Goal: Transaction & Acquisition: Purchase product/service

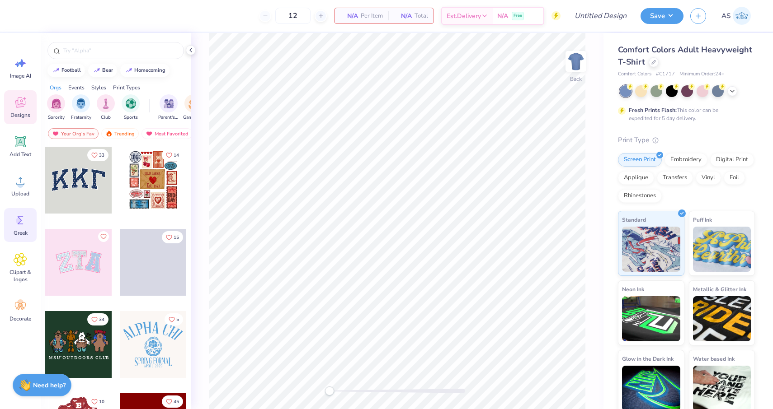
click at [24, 221] on icon at bounding box center [21, 221] width 14 height 14
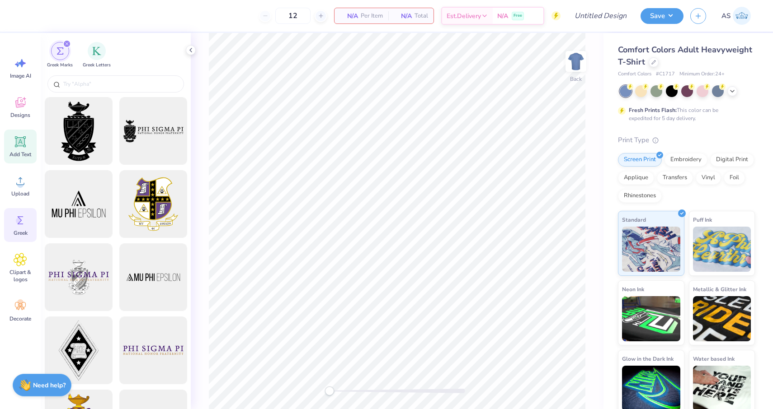
click at [26, 139] on icon at bounding box center [21, 142] width 14 height 14
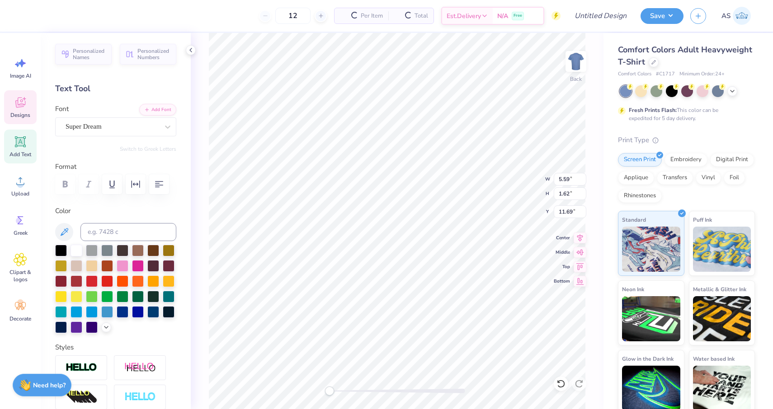
click at [23, 113] on span "Designs" at bounding box center [20, 115] width 20 height 7
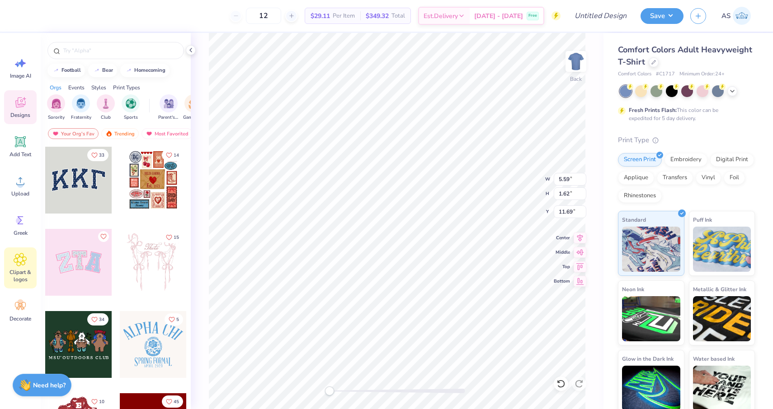
click at [19, 269] on span "Clipart & logos" at bounding box center [20, 276] width 30 height 14
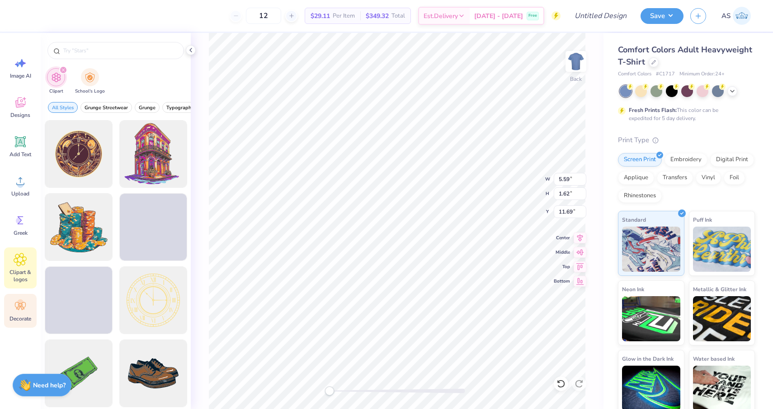
click at [23, 316] on span "Decorate" at bounding box center [20, 318] width 22 height 7
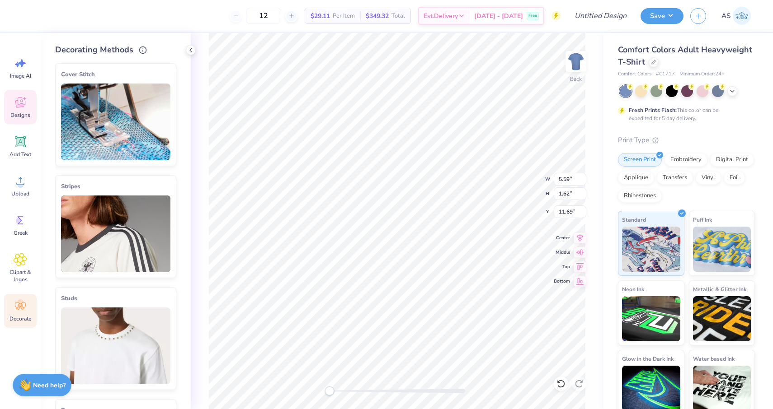
click at [24, 105] on icon at bounding box center [20, 103] width 10 height 10
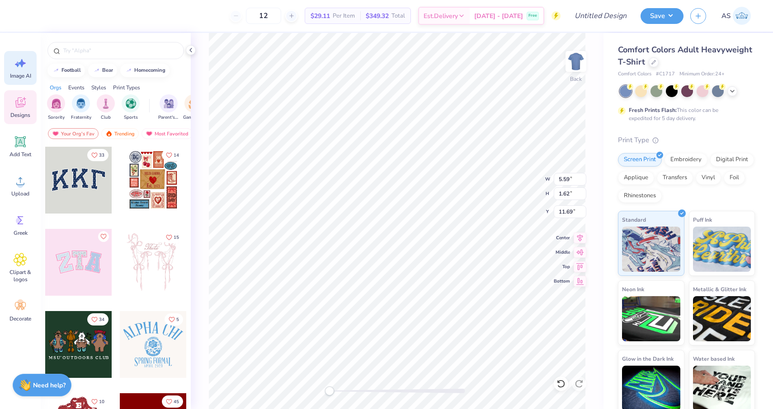
click at [20, 76] on span "Image AI" at bounding box center [20, 75] width 21 height 7
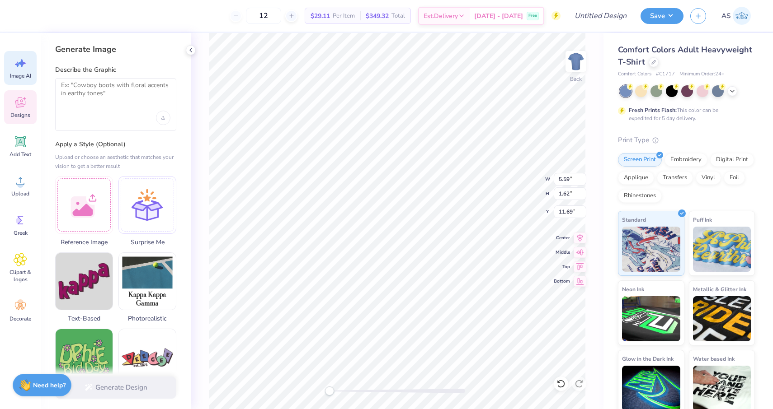
click at [24, 112] on span "Designs" at bounding box center [20, 115] width 20 height 7
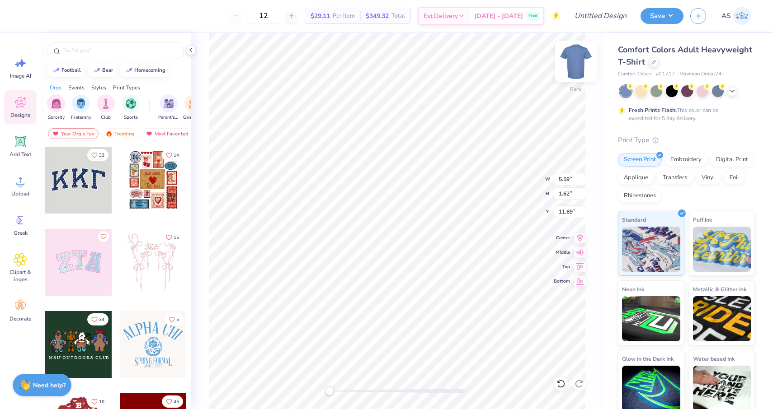
click at [576, 62] on img at bounding box center [576, 61] width 36 height 36
click at [576, 62] on img at bounding box center [576, 61] width 18 height 18
click at [349, 11] on span "Per Item" at bounding box center [344, 15] width 22 height 9
click at [329, 15] on span "$29.11" at bounding box center [319, 15] width 19 height 9
click at [297, 17] on div at bounding box center [291, 16] width 12 height 12
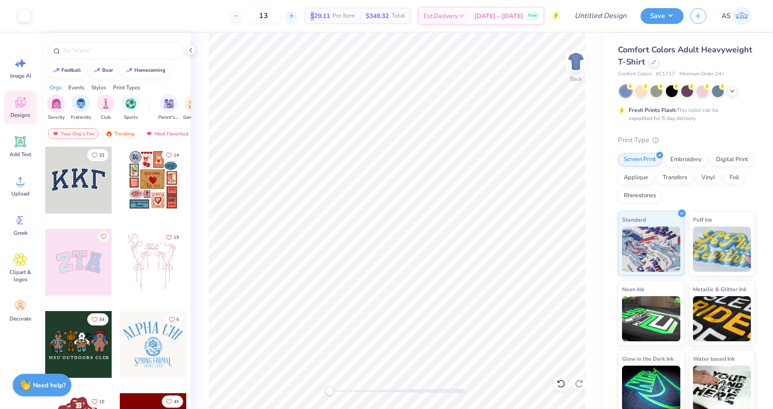
click at [297, 17] on div at bounding box center [291, 16] width 12 height 12
click at [311, 17] on div "14 $27.57 Per Item $385.98 Total Est. Delivery [DATE] - [DATE] Free" at bounding box center [299, 16] width 523 height 32
click at [295, 16] on icon at bounding box center [291, 16] width 6 height 6
click at [239, 17] on icon at bounding box center [236, 16] width 6 height 6
click at [295, 17] on icon at bounding box center [291, 16] width 6 height 6
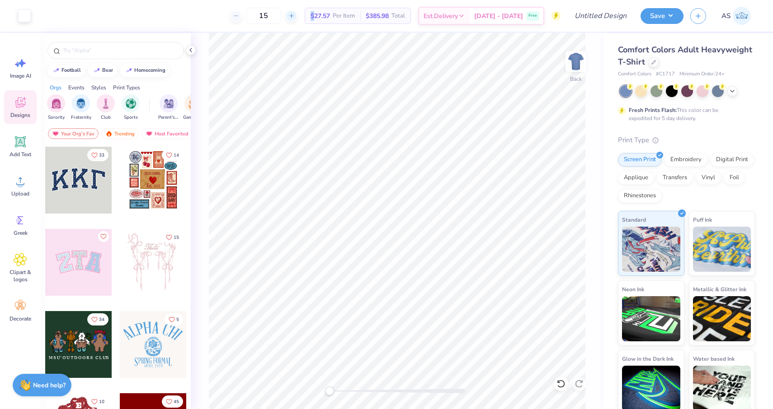
click at [295, 17] on icon at bounding box center [291, 16] width 6 height 6
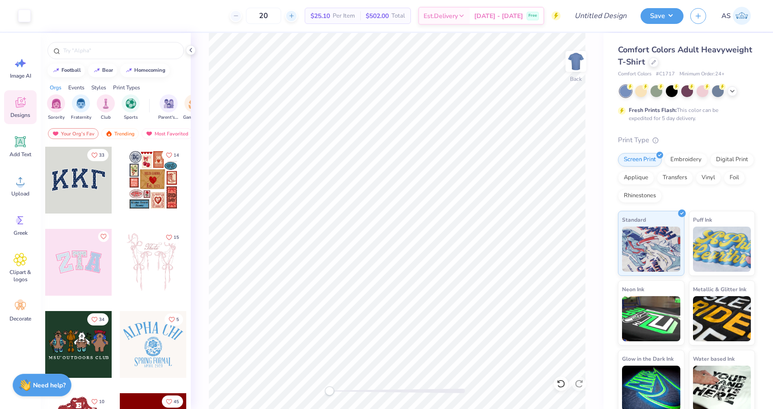
click at [295, 17] on icon at bounding box center [291, 16] width 6 height 6
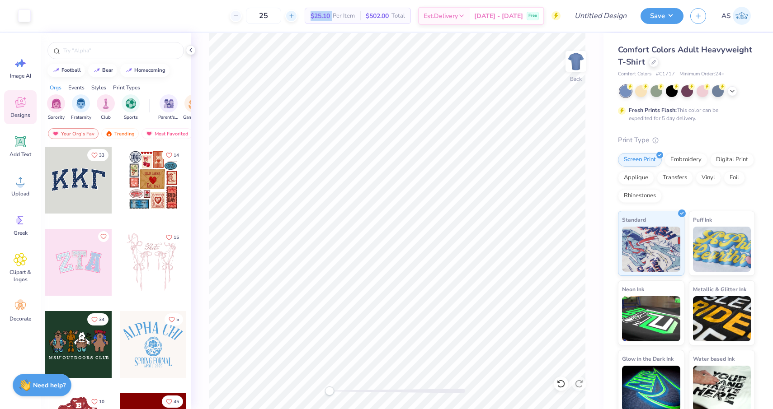
click at [295, 17] on icon at bounding box center [291, 16] width 6 height 6
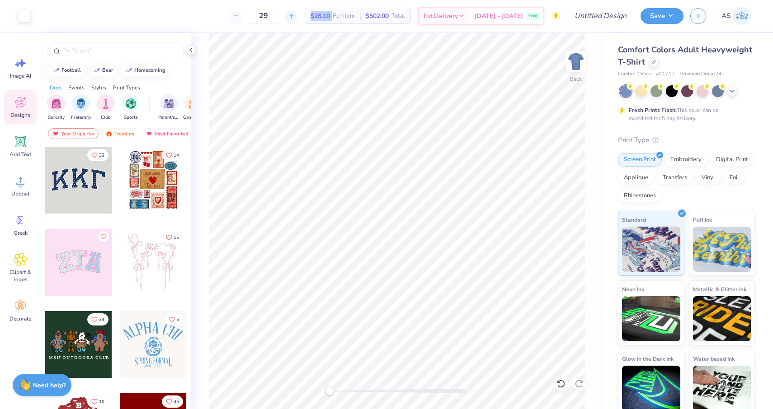
type input "30"
click at [210, 19] on div "30 Per Item Total Est. Delivery N/A Free" at bounding box center [299, 16] width 523 height 32
click at [155, 50] on input "text" at bounding box center [120, 50] width 116 height 9
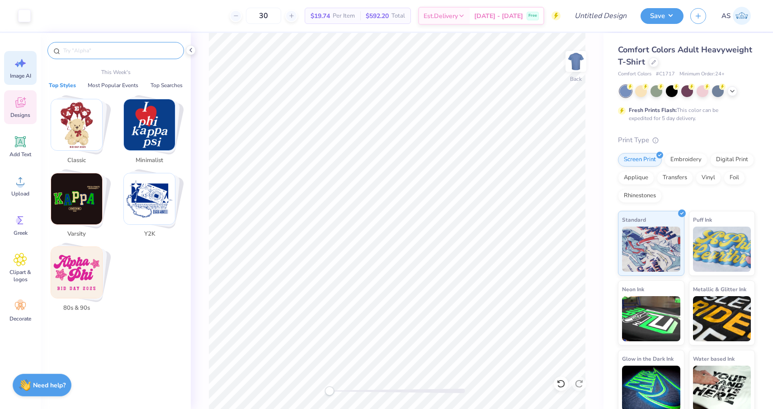
click at [15, 75] on span "Image AI" at bounding box center [20, 75] width 21 height 7
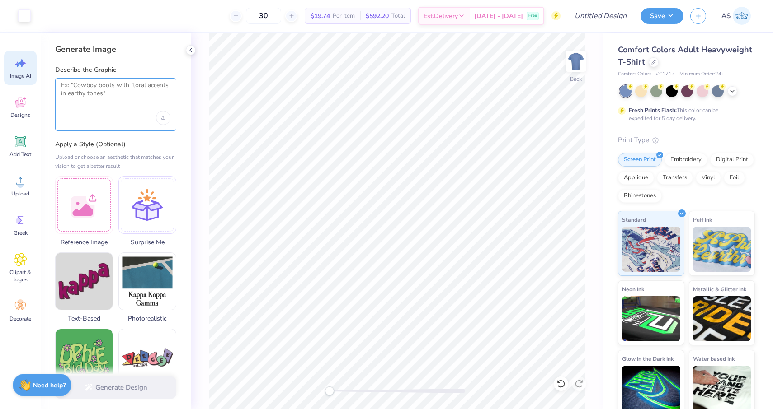
click at [108, 101] on textarea at bounding box center [115, 92] width 109 height 23
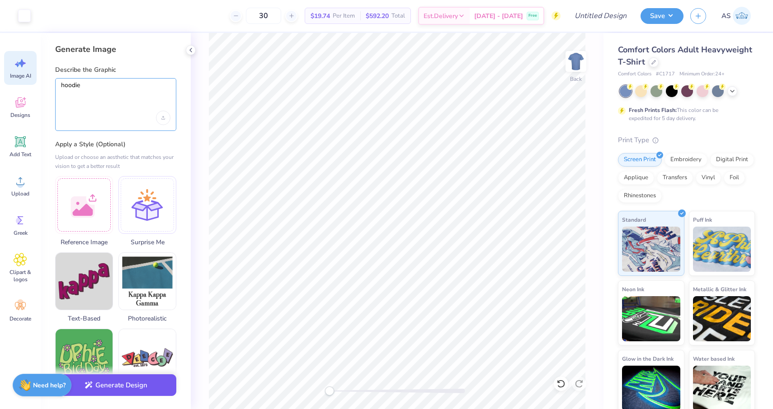
type textarea "hoodie"
click at [140, 387] on button "Generate Design" at bounding box center [115, 386] width 121 height 22
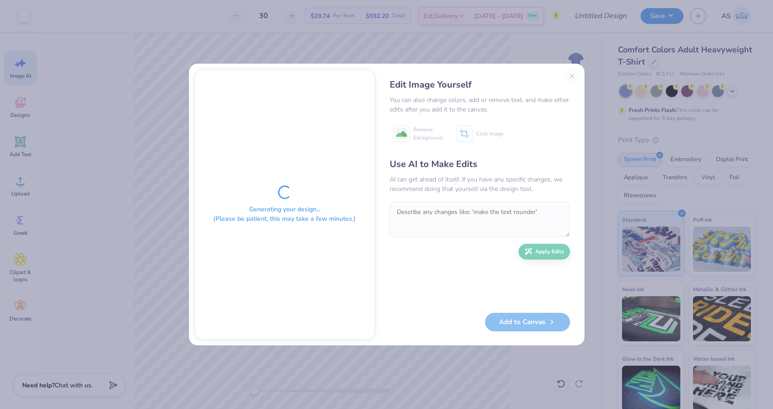
click at [571, 80] on div "Edit Image Yourself You can also change colors, add or remove text, and make ot…" at bounding box center [480, 204] width 198 height 271
click at [404, 22] on div "Generating your design... (Please be patient, this may take a few minutes.) Edi…" at bounding box center [386, 204] width 773 height 409
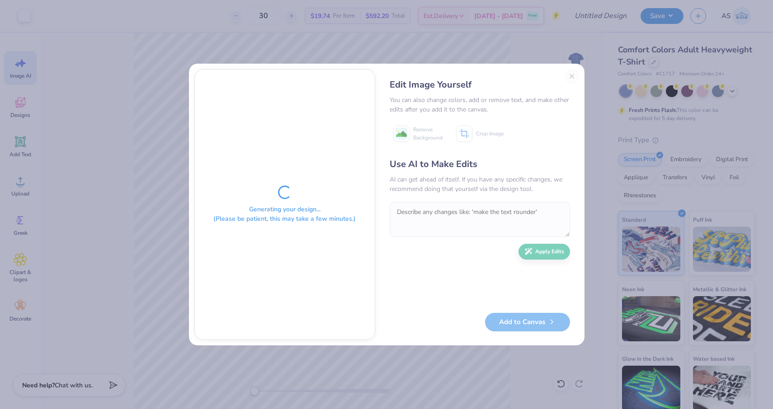
click at [358, 81] on div "Generating your design... (Please be patient, this may take a few minutes.)" at bounding box center [285, 205] width 180 height 270
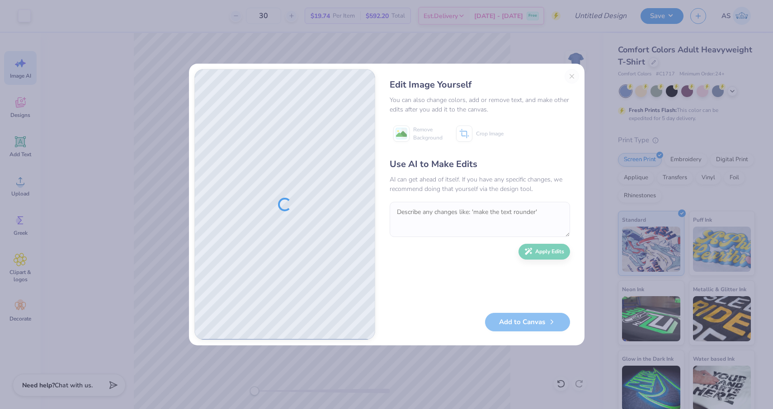
click at [570, 75] on div "Edit Image Yourself You can also change colors, add or remove text, and make ot…" at bounding box center [480, 204] width 198 height 271
click at [472, 52] on div "Edit Image Yourself You can also change colors, add or remove text, and make ot…" at bounding box center [386, 204] width 773 height 409
click at [568, 74] on div "Edit Image Yourself You can also change colors, add or remove text, and make ot…" at bounding box center [480, 204] width 198 height 271
click at [559, 42] on div "Edit Image Yourself You can also change colors, add or remove text, and make ot…" at bounding box center [386, 204] width 773 height 409
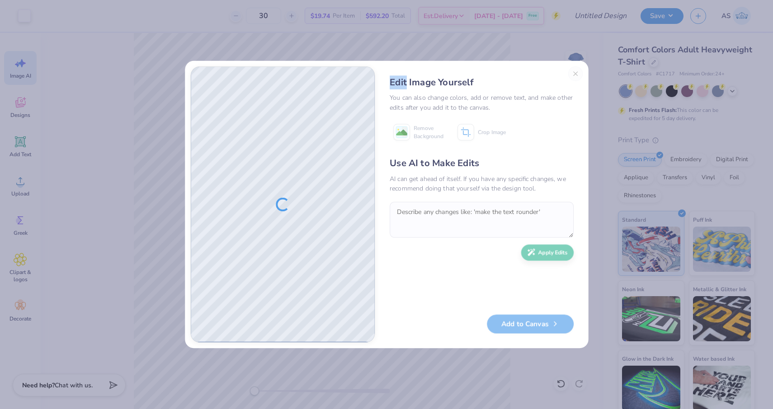
click at [559, 42] on div "Edit Image Yourself You can also change colors, add or remove text, and make ot…" at bounding box center [386, 204] width 773 height 409
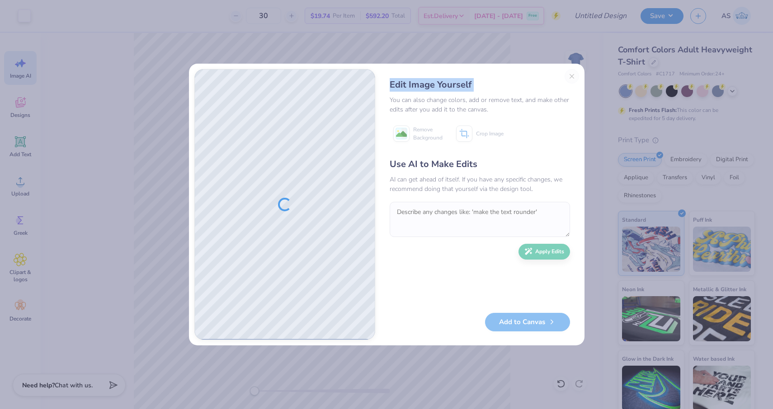
click at [559, 42] on div "Edit Image Yourself You can also change colors, add or remove text, and make ot…" at bounding box center [386, 204] width 773 height 409
click at [573, 82] on button "Close" at bounding box center [571, 76] width 14 height 14
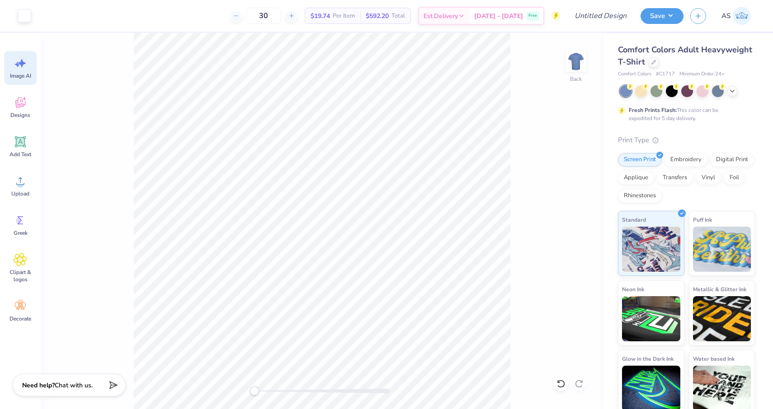
scroll to position [0, 20]
click at [609, 17] on input "Design Title" at bounding box center [589, 16] width 89 height 18
click at [23, 112] on span "Designs" at bounding box center [20, 115] width 20 height 7
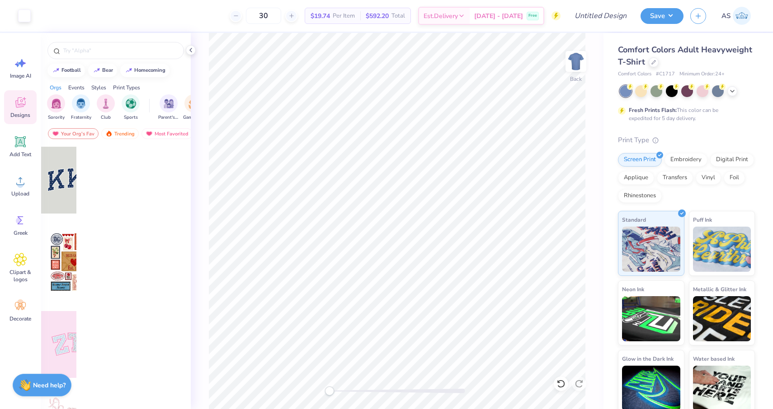
scroll to position [0, 0]
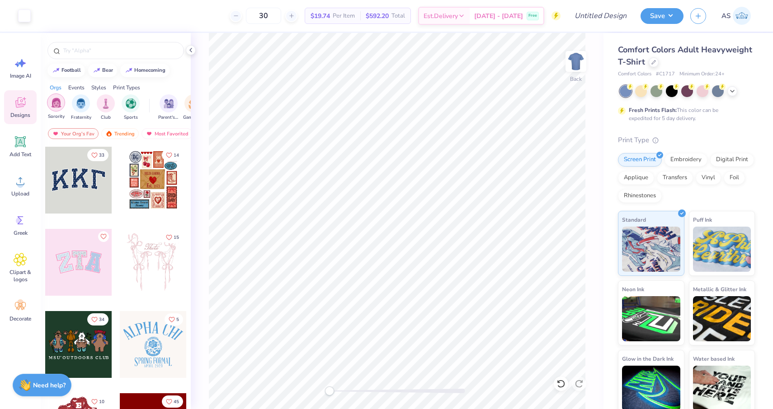
click at [50, 105] on div "filter for Sorority" at bounding box center [56, 103] width 18 height 18
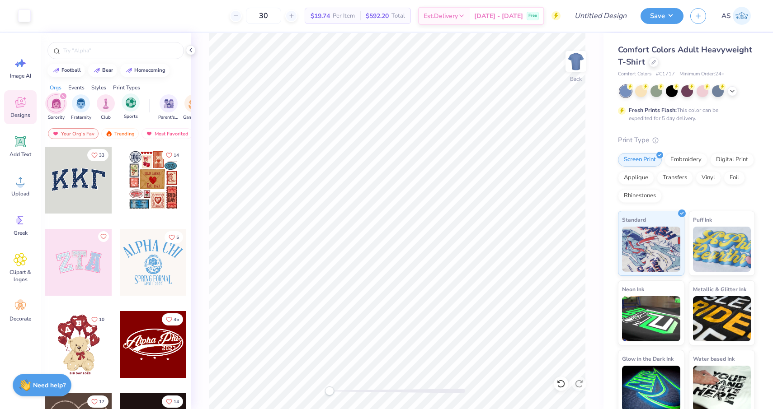
scroll to position [0, 17]
click at [79, 89] on div "Events" at bounding box center [76, 88] width 16 height 8
click at [94, 86] on div "Styles" at bounding box center [98, 88] width 15 height 8
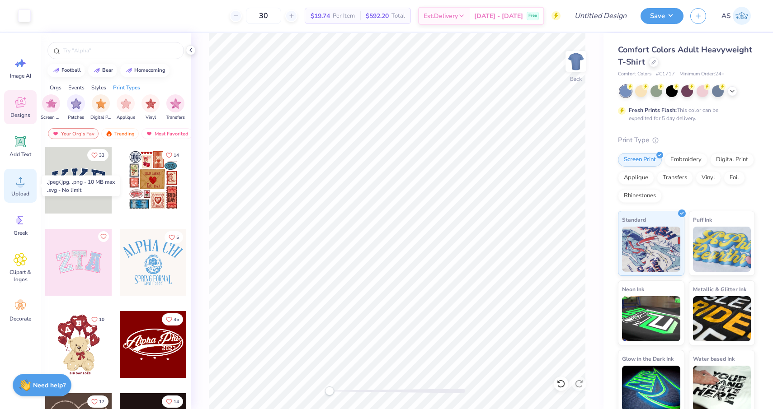
click at [28, 183] on div "Upload" at bounding box center [20, 186] width 33 height 34
click at [112, 47] on input "text" at bounding box center [120, 50] width 116 height 9
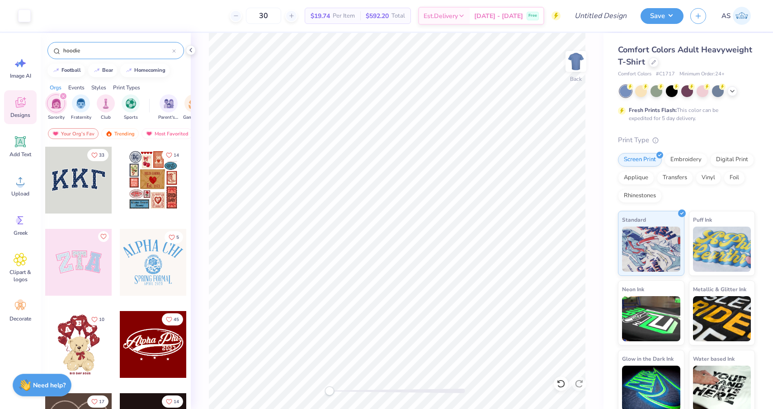
type input "hoodie"
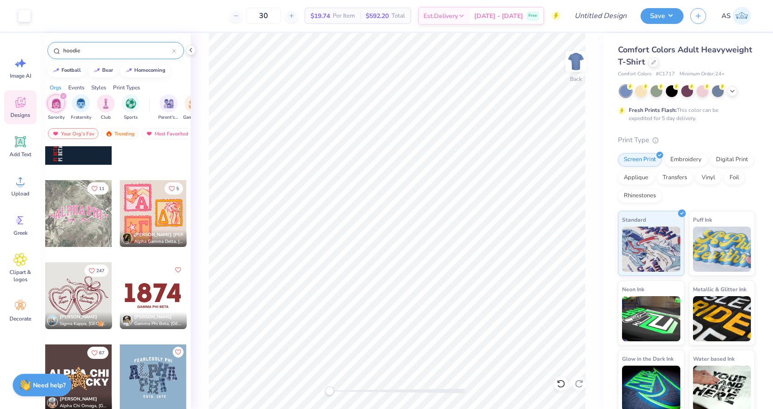
scroll to position [255, 0]
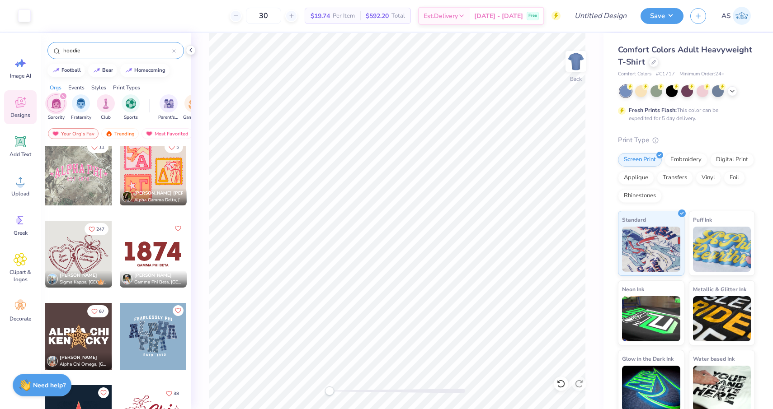
click at [83, 248] on div at bounding box center [78, 254] width 67 height 67
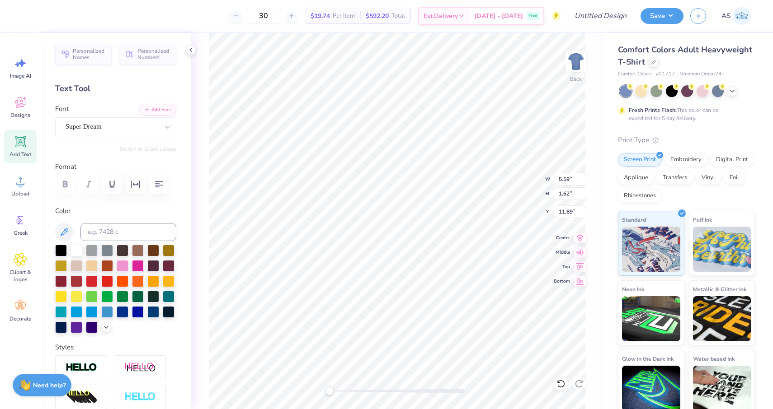
click at [679, 113] on div "Fresh Prints Flash: This color can be expedited for 5 day delivery." at bounding box center [684, 114] width 111 height 16
click at [653, 61] on icon at bounding box center [653, 61] width 5 height 5
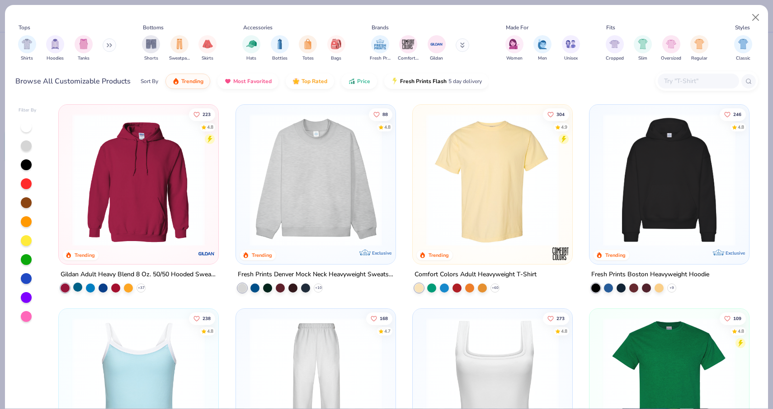
click at [80, 288] on div at bounding box center [77, 287] width 9 height 9
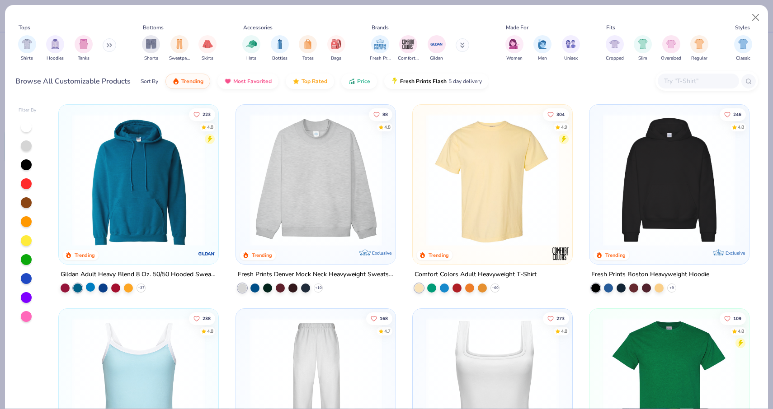
click at [92, 288] on div at bounding box center [90, 287] width 9 height 9
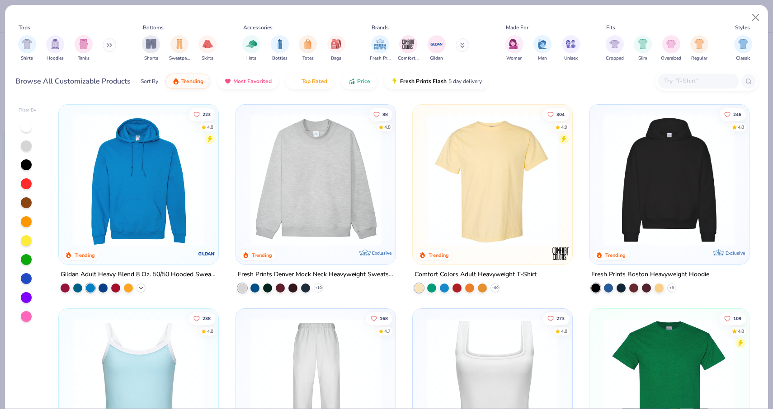
click at [144, 285] on icon at bounding box center [140, 288] width 7 height 7
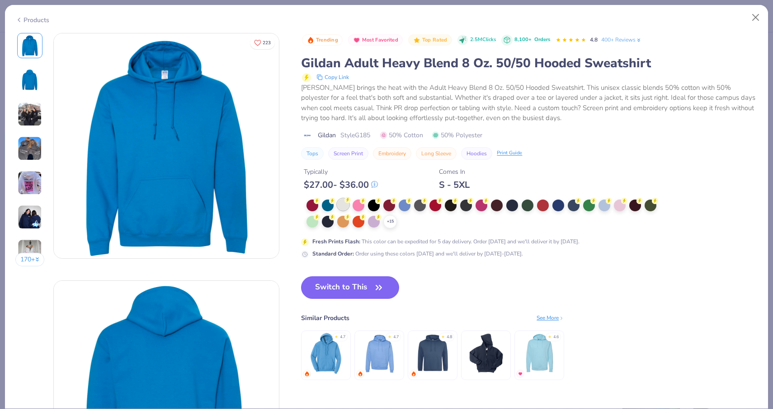
click at [344, 203] on div at bounding box center [343, 205] width 12 height 12
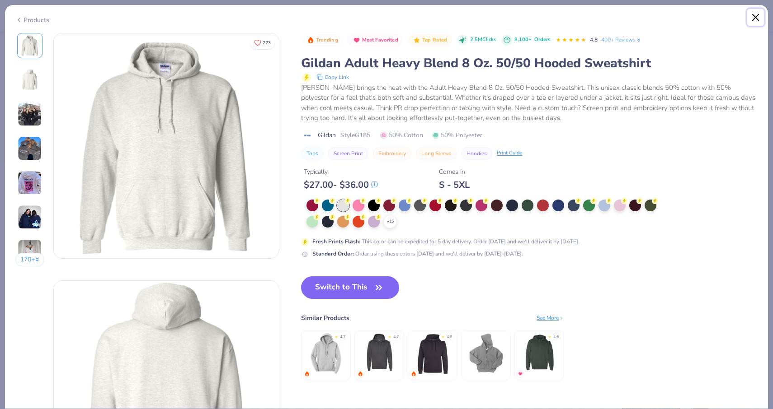
click at [754, 19] on button "Close" at bounding box center [755, 17] width 17 height 17
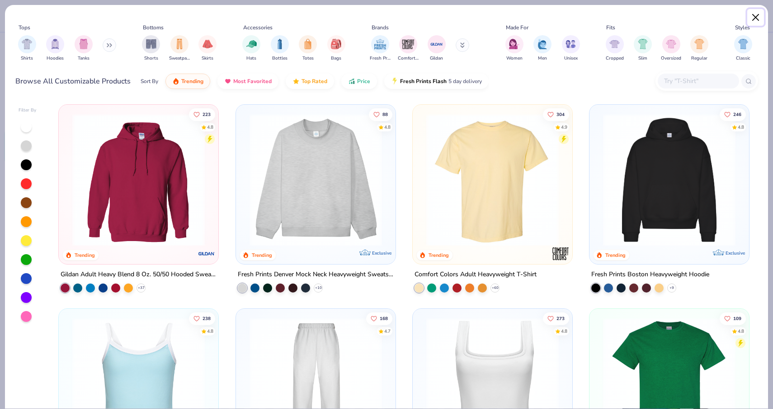
click at [756, 20] on button "Close" at bounding box center [755, 17] width 17 height 17
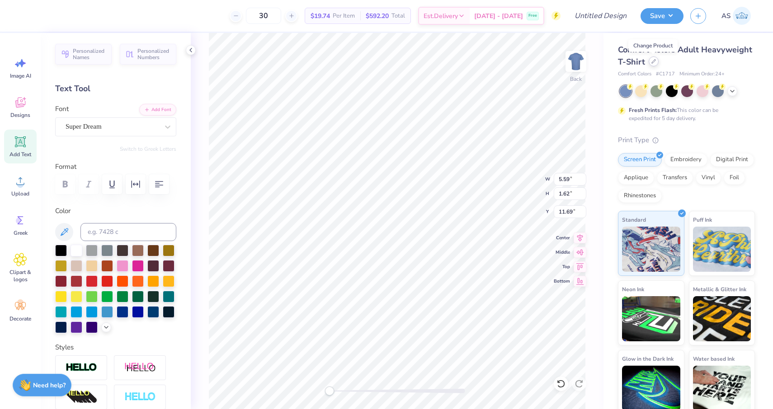
click at [654, 64] on div at bounding box center [654, 61] width 10 height 10
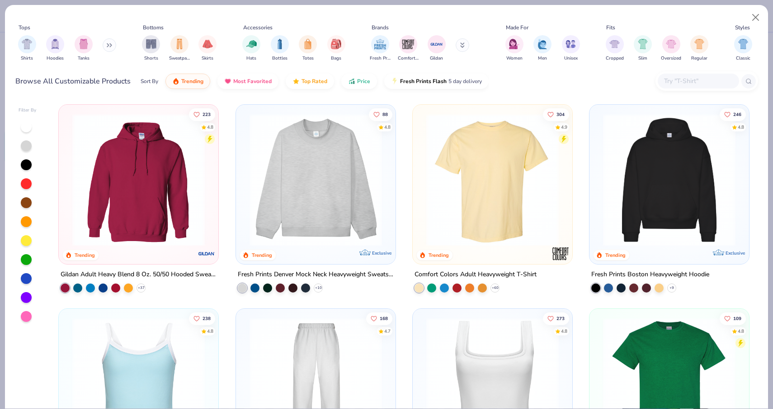
click at [123, 190] on img at bounding box center [138, 180] width 141 height 132
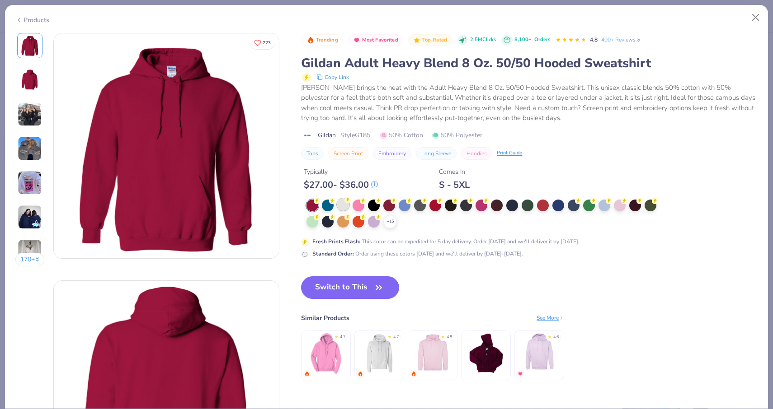
click at [343, 206] on div at bounding box center [343, 205] width 12 height 12
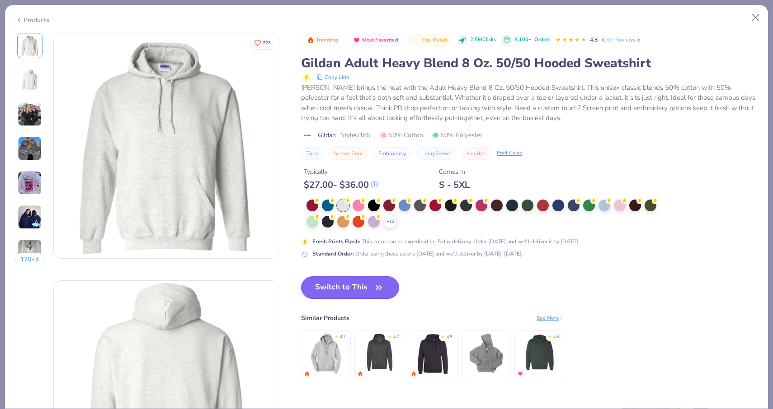
click at [348, 289] on button "Switch to This" at bounding box center [350, 288] width 98 height 23
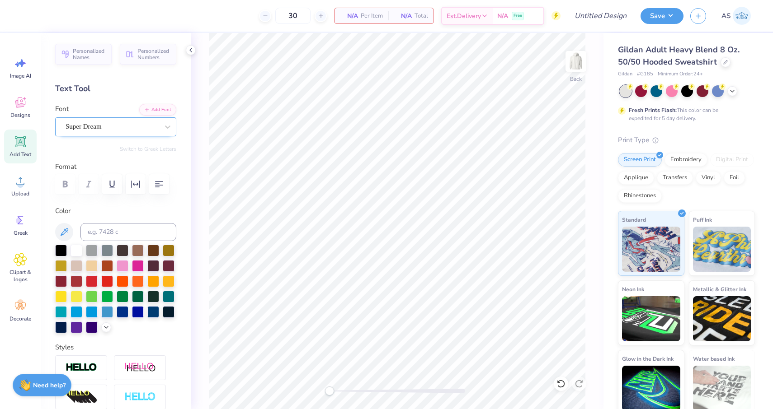
click at [93, 125] on div "Super Dream" at bounding box center [112, 127] width 95 height 14
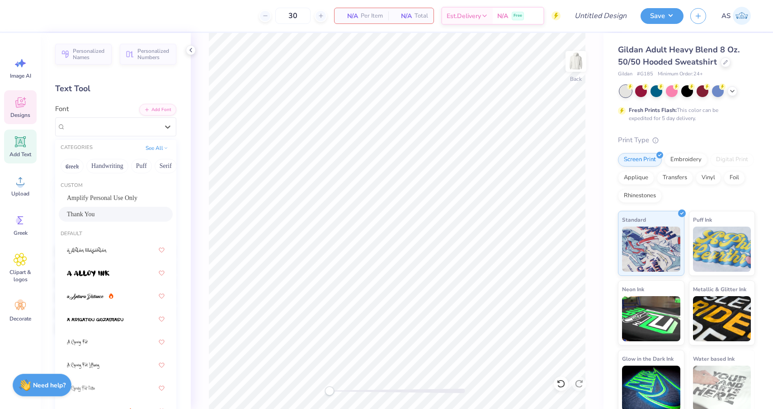
click at [16, 114] on span "Designs" at bounding box center [20, 115] width 20 height 7
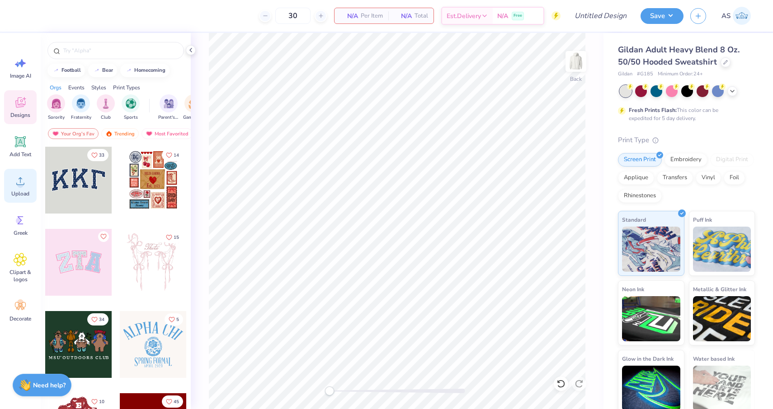
click at [20, 188] on div "Upload" at bounding box center [20, 186] width 33 height 34
